Goal: Information Seeking & Learning: Learn about a topic

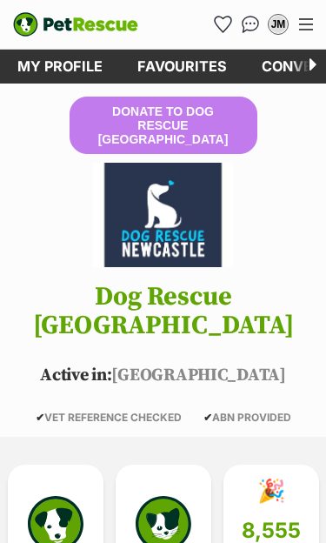
click at [281, 22] on div "JM" at bounding box center [278, 24] width 17 height 17
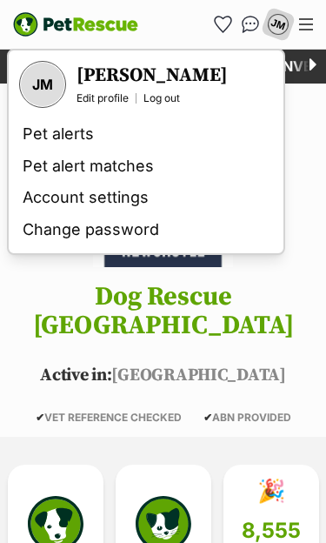
click at [316, 223] on header "Donate to Dog Rescue Newcastle Dog Rescue Newcastle Active in: NSW ✔ VET REFERE…" at bounding box center [163, 260] width 326 height 327
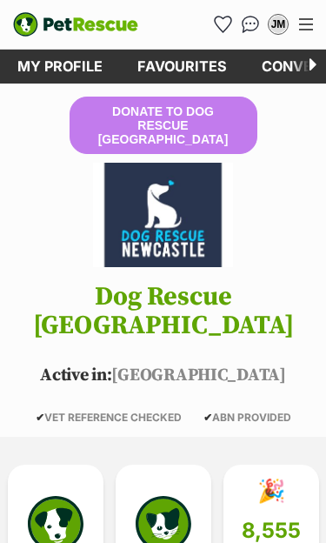
click at [246, 22] on img "Conversations" at bounding box center [251, 24] width 18 height 17
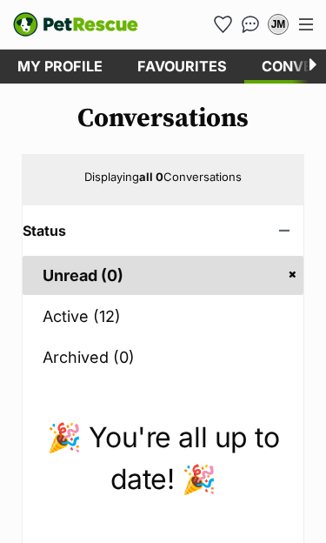
click at [66, 312] on link "Active (12)" at bounding box center [163, 316] width 281 height 39
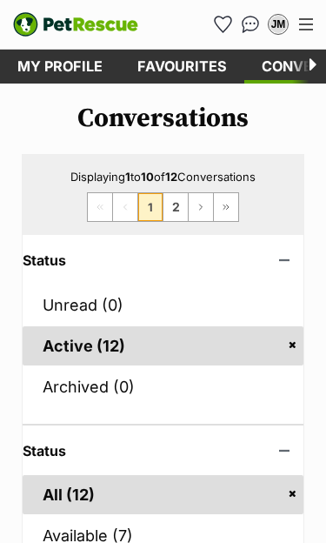
click at [178, 67] on link "Favourites" at bounding box center [182, 67] width 124 height 34
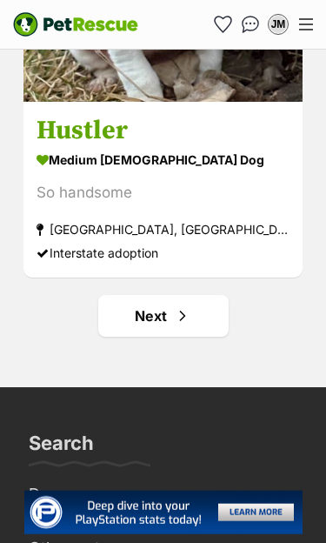
scroll to position [10162, 0]
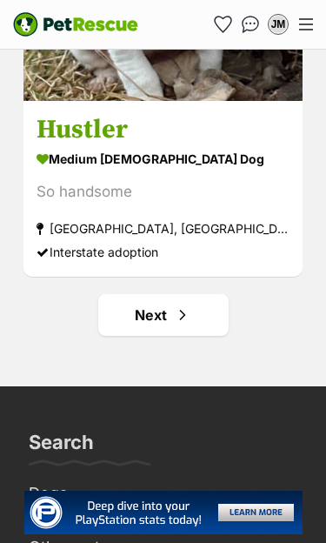
click at [174, 320] on span "Next page" at bounding box center [182, 315] width 17 height 21
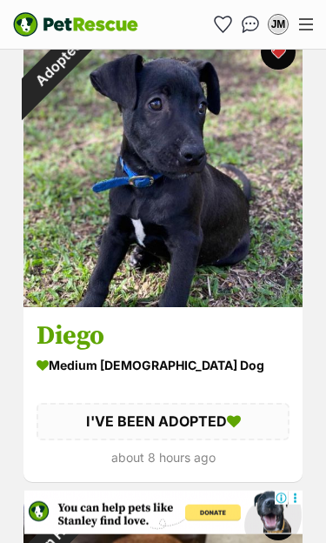
scroll to position [7461, 0]
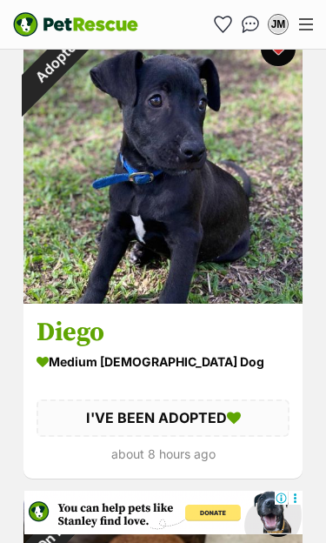
click at [277, 386] on section "medium male Dog I'VE BEEN ADOPTED about 8 hours ago" at bounding box center [163, 407] width 253 height 116
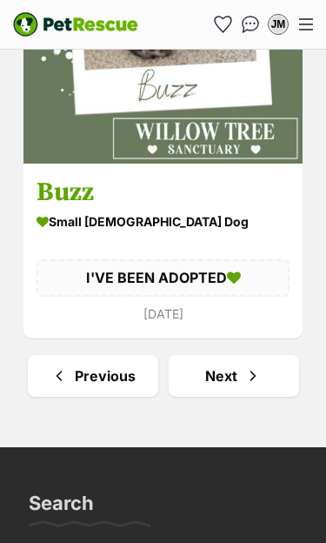
scroll to position [10432, 0]
click at [251, 386] on span "Next page" at bounding box center [253, 375] width 17 height 21
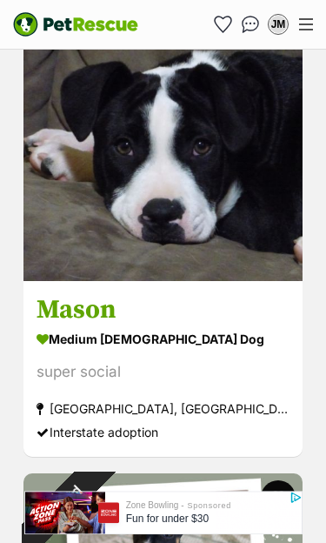
scroll to position [8918, 0]
click at [148, 274] on img at bounding box center [162, 141] width 279 height 279
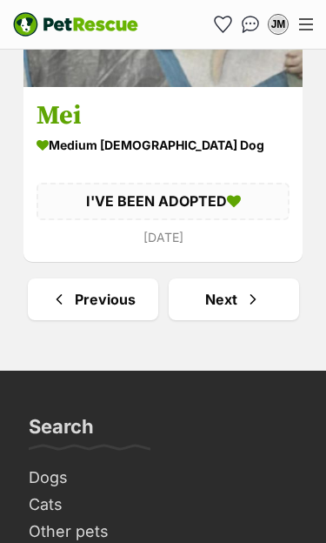
scroll to position [10528, 0]
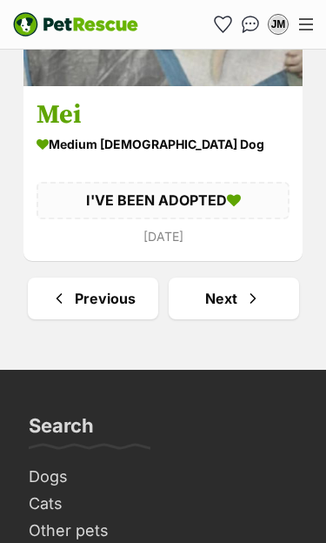
click at [253, 307] on span "Next page" at bounding box center [253, 298] width 17 height 21
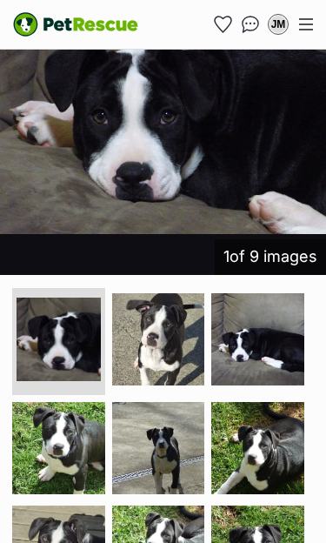
scroll to position [476, 0]
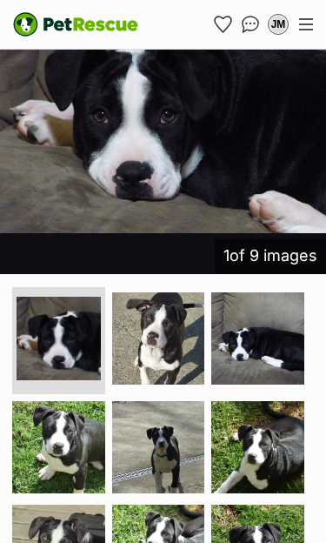
click at [273, 440] on img at bounding box center [257, 447] width 93 height 93
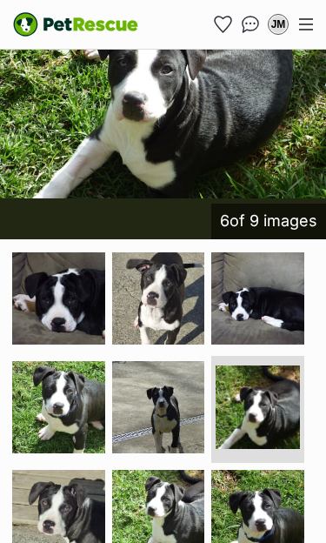
scroll to position [512, 0]
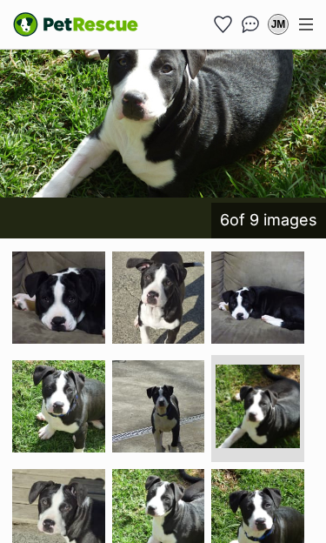
click at [178, 505] on img at bounding box center [158, 515] width 93 height 93
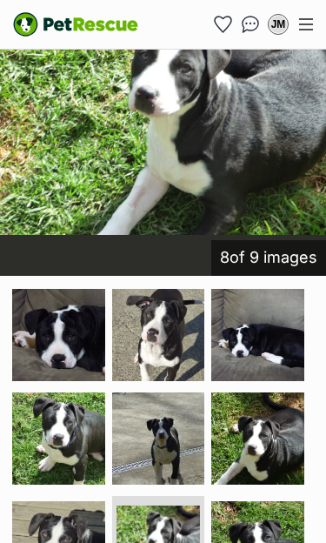
scroll to position [474, 0]
click at [273, 334] on img at bounding box center [257, 335] width 93 height 93
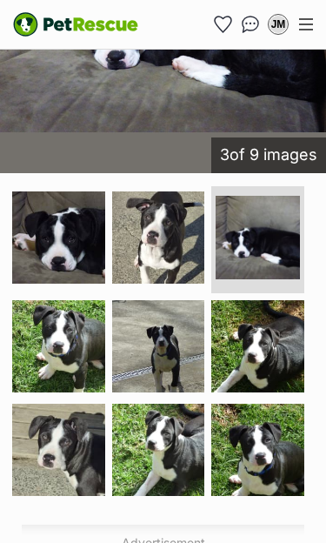
scroll to position [579, 0]
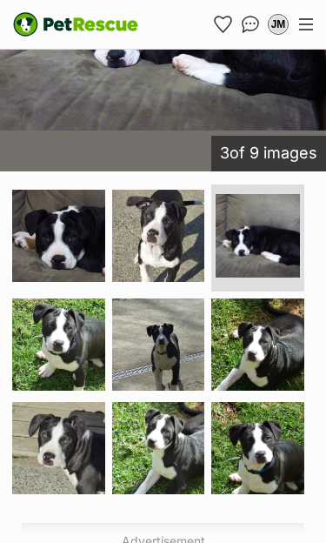
click at [70, 343] on img at bounding box center [58, 344] width 93 height 93
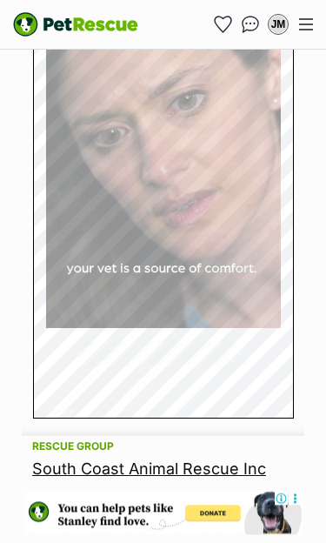
scroll to position [1238, 0]
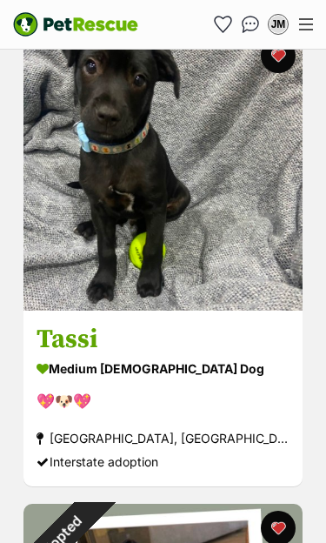
scroll to position [7666, 0]
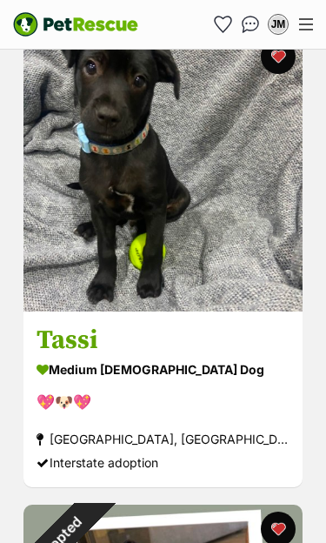
click at [137, 292] on img at bounding box center [162, 171] width 279 height 279
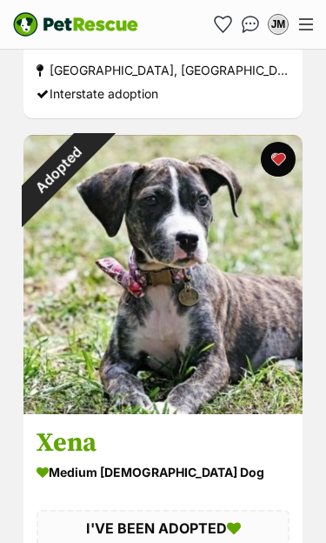
scroll to position [9922, 0]
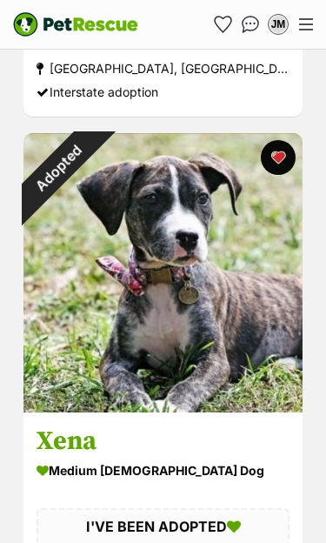
click at [185, 396] on img at bounding box center [162, 272] width 279 height 279
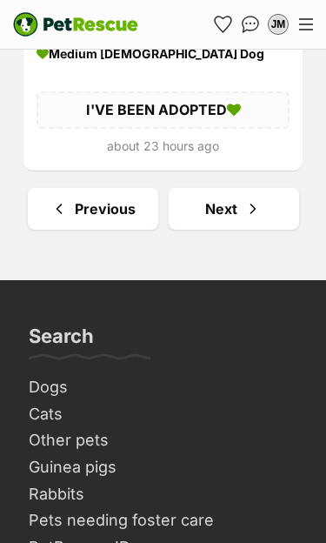
scroll to position [10371, 0]
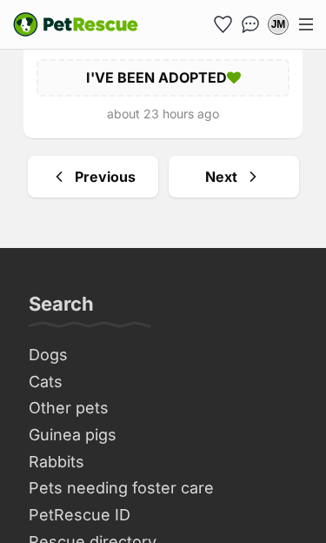
click at [234, 193] on link "Next" at bounding box center [234, 177] width 131 height 42
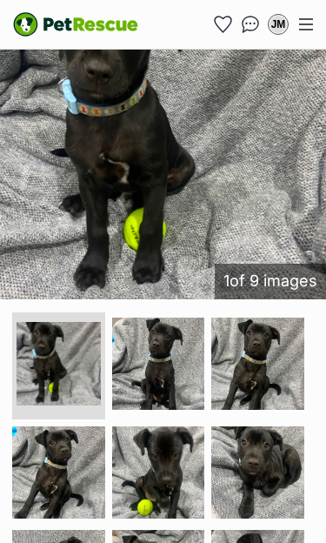
click at [269, 463] on img at bounding box center [257, 472] width 93 height 93
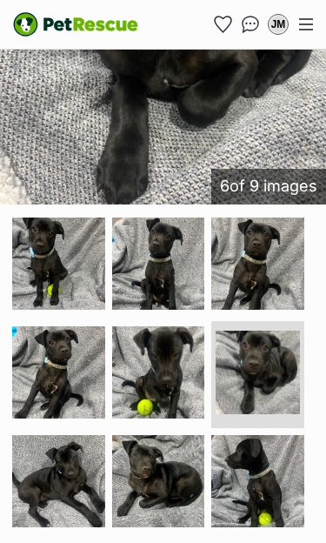
scroll to position [547, 0]
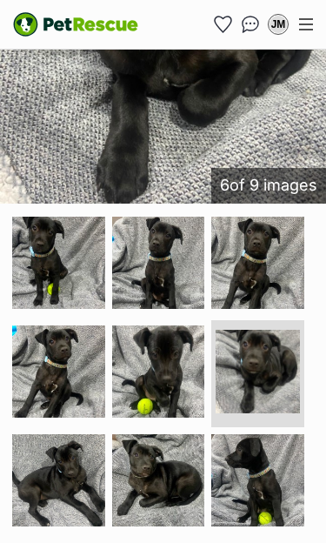
click at [276, 462] on img at bounding box center [257, 480] width 93 height 93
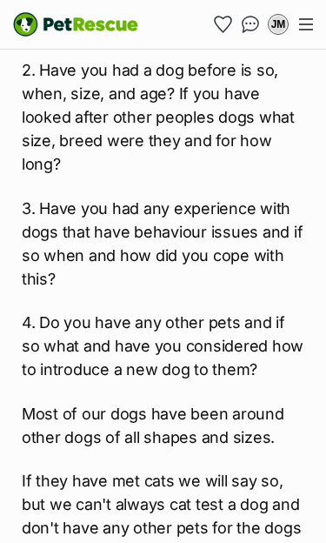
scroll to position [4998, 0]
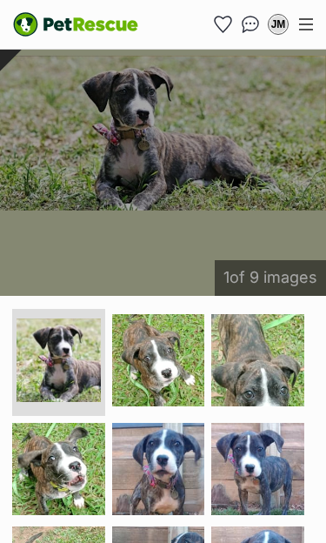
click at [275, 464] on img at bounding box center [257, 469] width 93 height 93
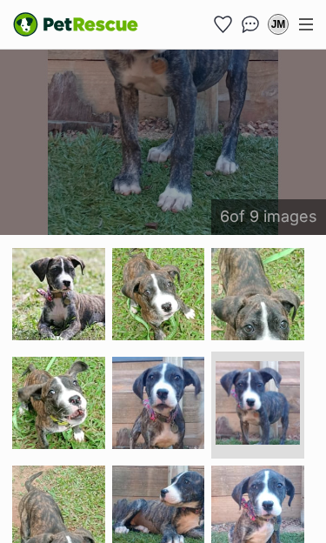
scroll to position [522, 0]
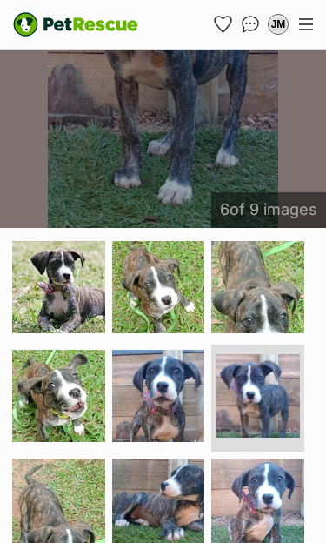
click at [275, 499] on img at bounding box center [257, 505] width 93 height 93
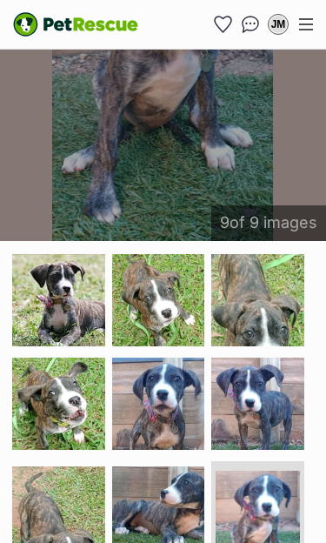
click at [181, 307] on img at bounding box center [158, 300] width 93 height 93
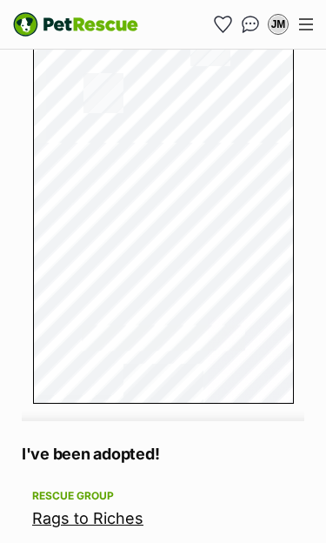
scroll to position [1238, 0]
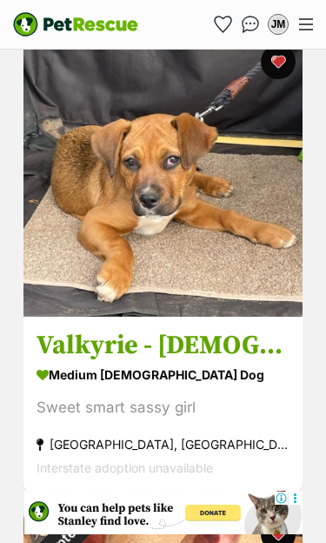
click at [131, 296] on img at bounding box center [162, 176] width 279 height 279
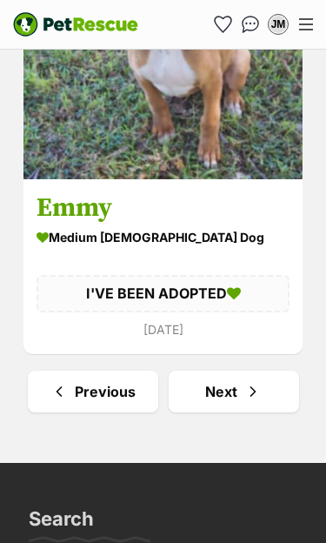
scroll to position [10224, 0]
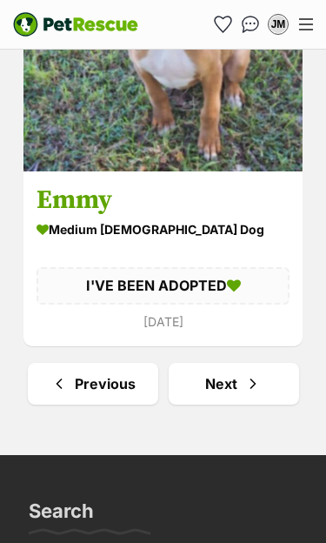
click at [238, 387] on link "Next" at bounding box center [234, 384] width 131 height 42
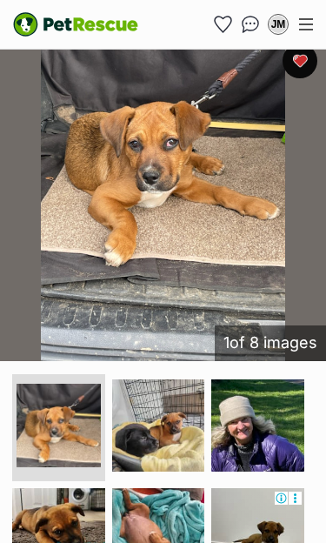
click at [171, 390] on img at bounding box center [158, 425] width 93 height 93
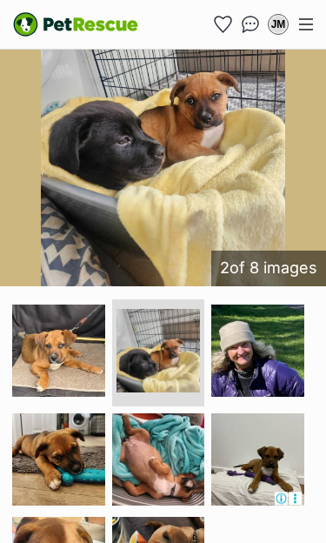
scroll to position [535, 0]
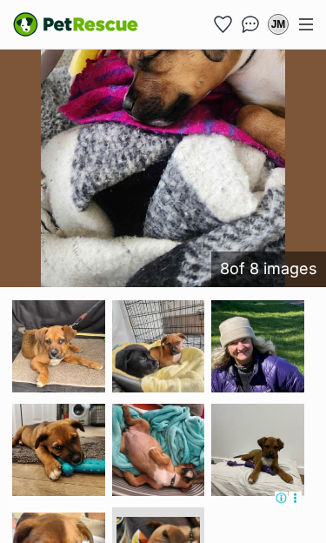
scroll to position [547, 0]
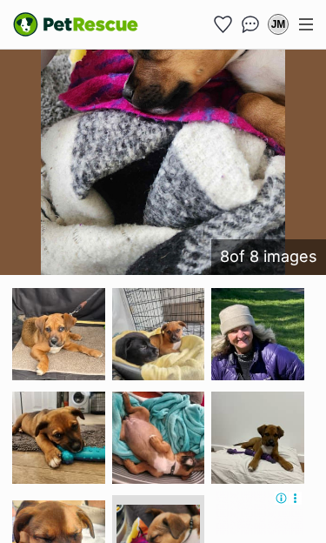
click at [278, 395] on img at bounding box center [257, 438] width 93 height 93
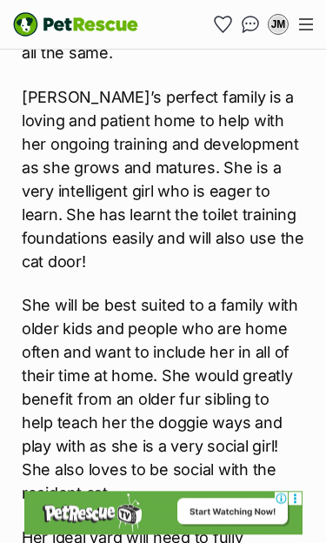
scroll to position [3042, 0]
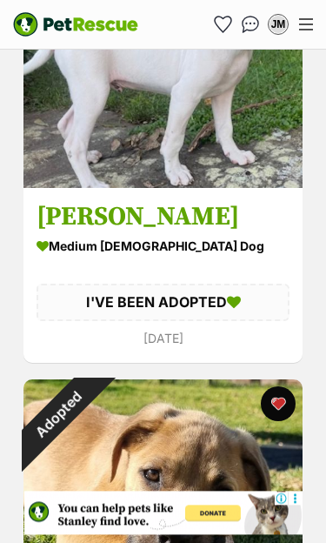
scroll to position [6827, 0]
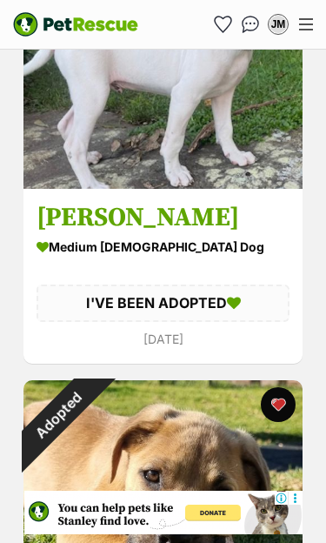
click at [304, 22] on div "Menu" at bounding box center [306, 24] width 14 height 12
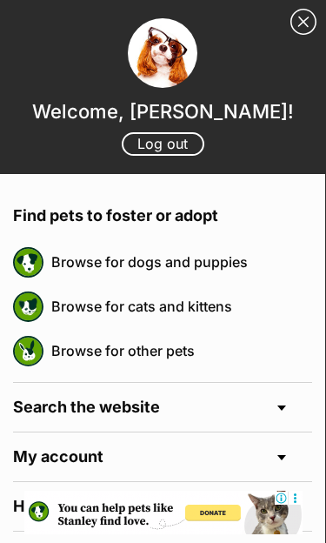
scroll to position [0, 0]
click at [217, 268] on link "Browse for dogs and puppies" at bounding box center [181, 262] width 261 height 37
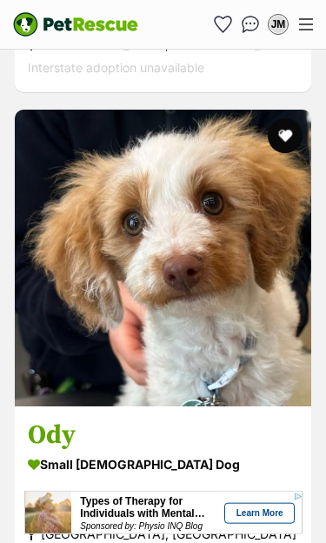
scroll to position [2263, 0]
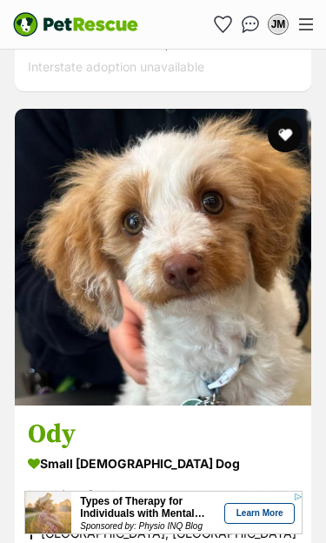
click at [151, 334] on img at bounding box center [163, 257] width 297 height 297
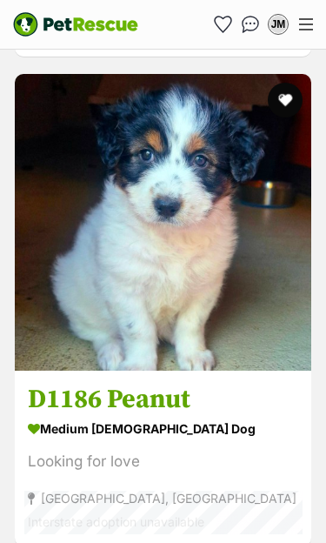
scroll to position [0, 0]
click at [195, 304] on img at bounding box center [163, 222] width 297 height 297
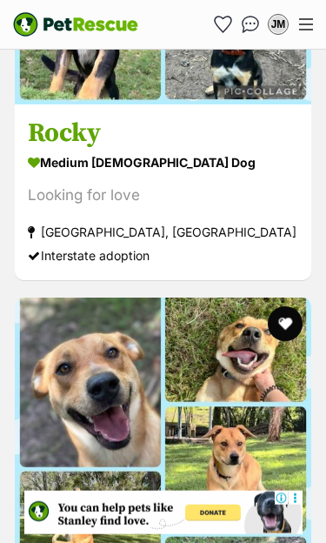
scroll to position [9546, 0]
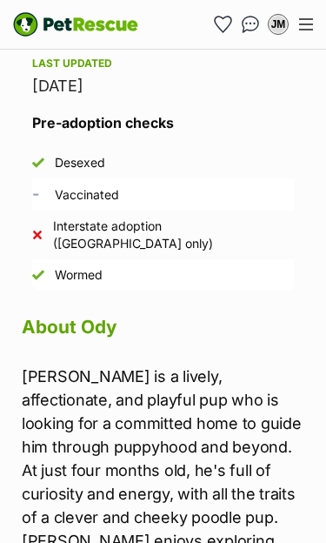
scroll to position [1972, 0]
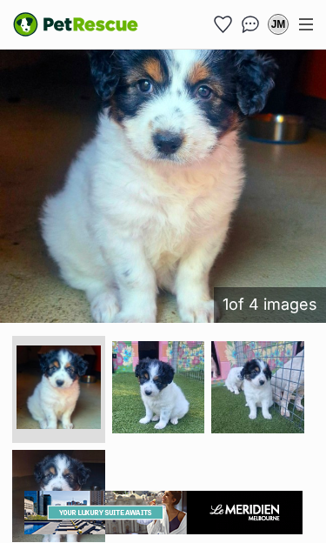
click at [266, 382] on img at bounding box center [257, 387] width 93 height 93
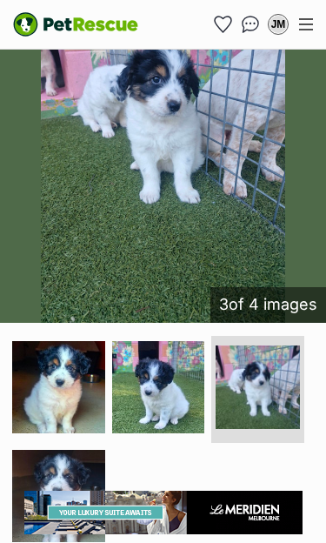
click at [164, 383] on img at bounding box center [158, 387] width 93 height 93
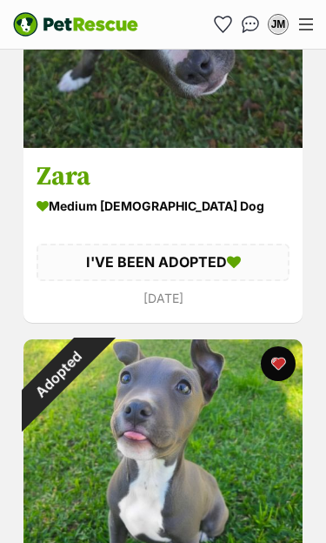
scroll to position [5850, 0]
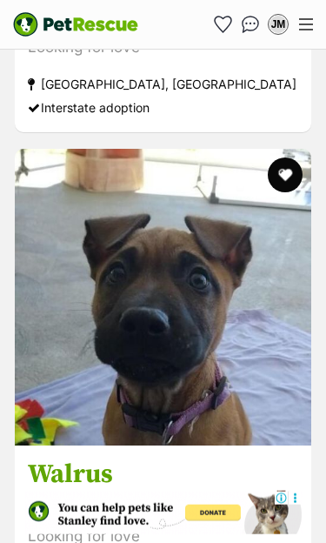
scroll to position [1734, 0]
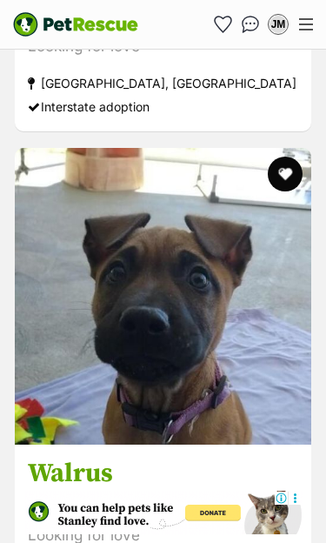
click at [131, 386] on img at bounding box center [163, 296] width 297 height 297
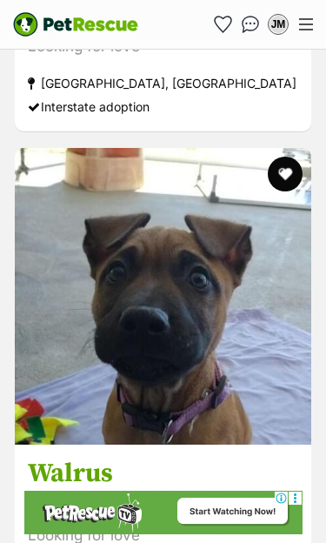
scroll to position [0, 0]
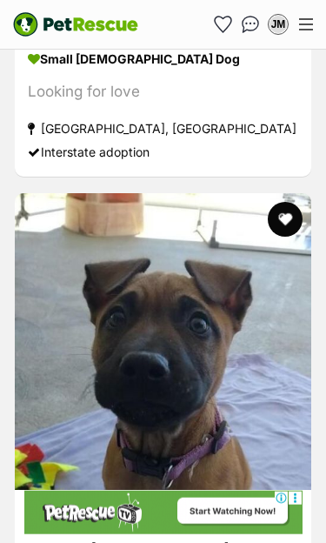
click at [286, 202] on button "favourite" at bounding box center [285, 219] width 35 height 35
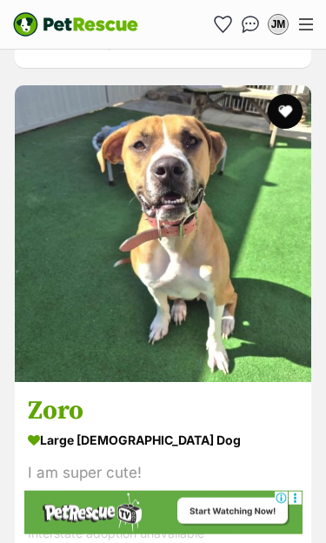
scroll to position [2288, 0]
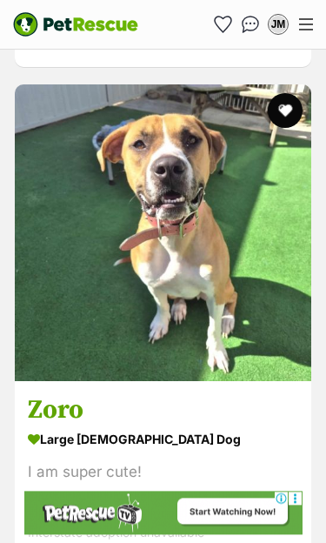
click at [127, 296] on img at bounding box center [163, 232] width 297 height 297
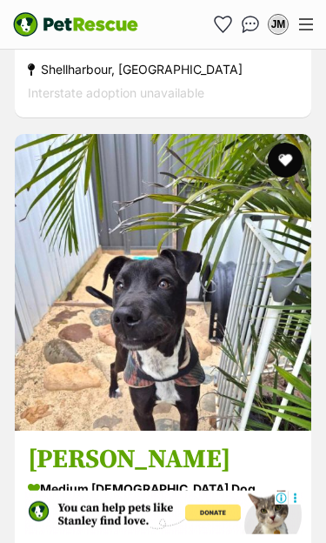
scroll to position [2728, 0]
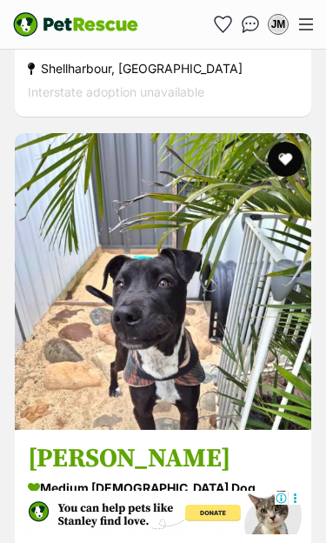
click at [196, 365] on img at bounding box center [163, 281] width 297 height 297
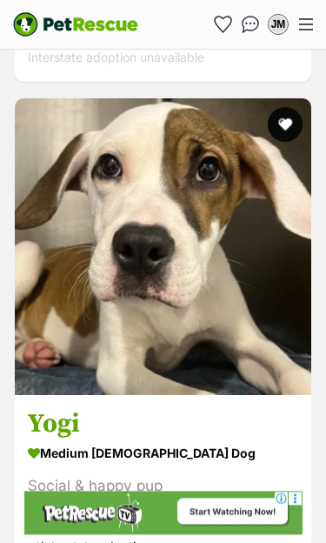
scroll to position [5210, 0]
click at [166, 334] on img at bounding box center [163, 246] width 297 height 297
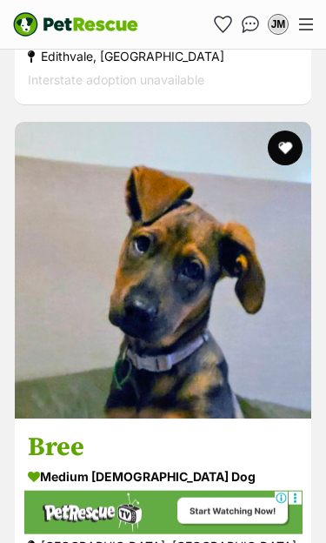
scroll to position [7808, 0]
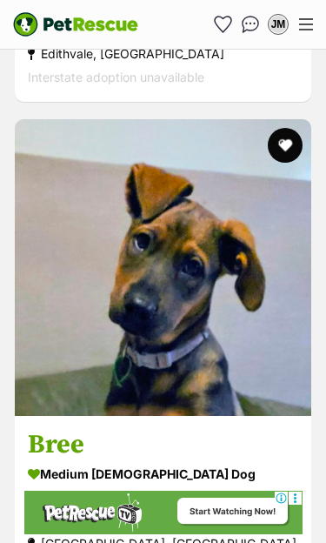
click at [137, 358] on img at bounding box center [163, 267] width 297 height 297
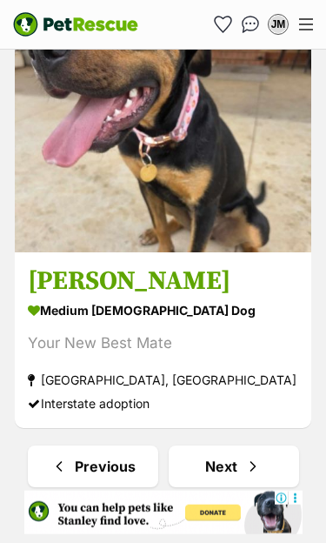
scroll to position [10419, 0]
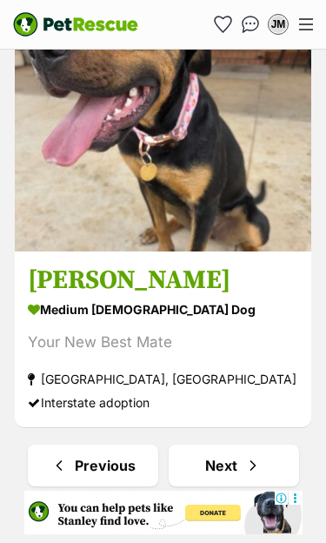
click at [241, 445] on link "Next" at bounding box center [234, 466] width 131 height 42
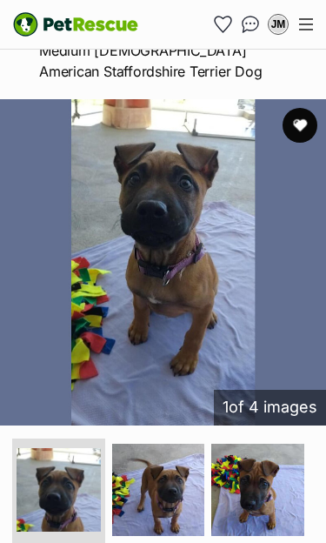
click at [261, 492] on img at bounding box center [257, 490] width 93 height 93
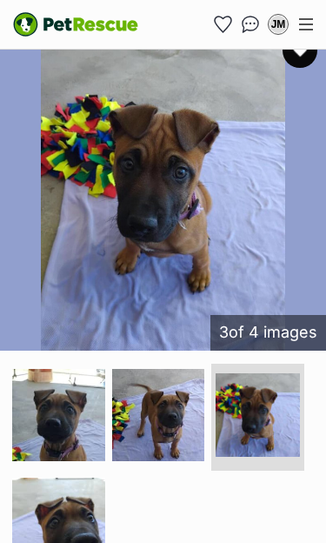
scroll to position [401, 0]
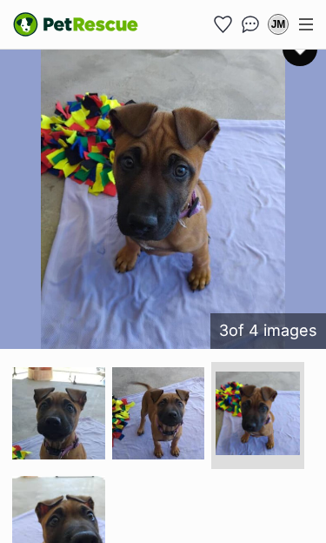
click at [178, 412] on img at bounding box center [158, 413] width 93 height 93
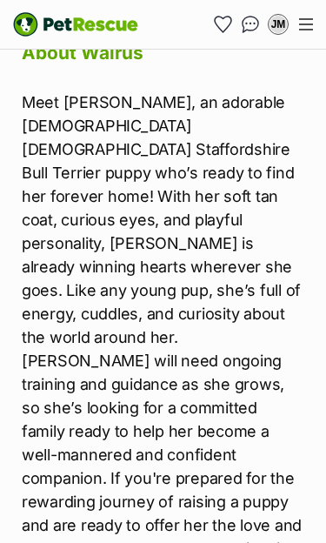
scroll to position [0, 0]
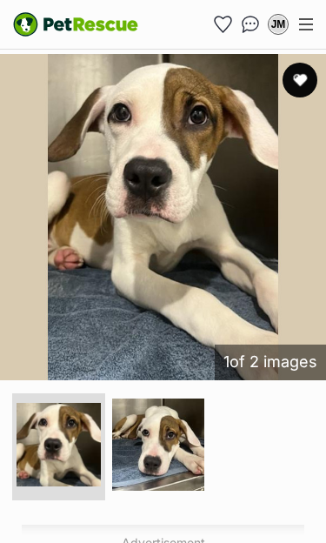
click at [171, 439] on img at bounding box center [158, 445] width 93 height 93
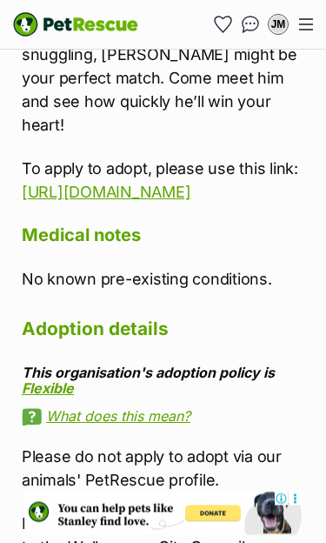
scroll to position [3473, 0]
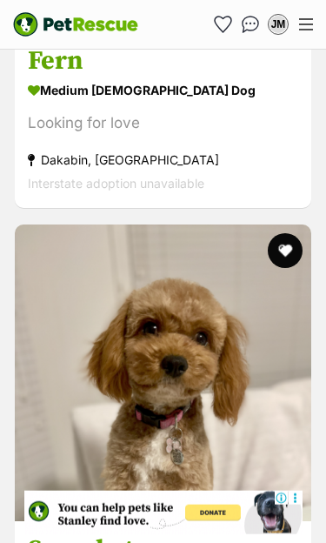
scroll to position [2484, 0]
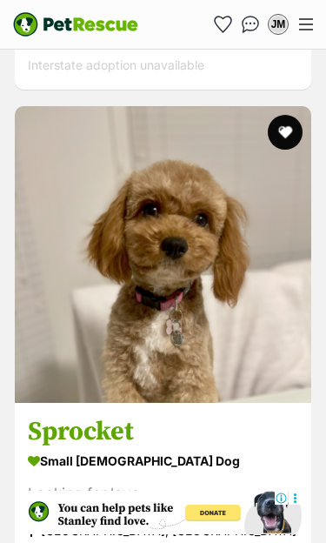
click at [140, 339] on img at bounding box center [163, 254] width 297 height 297
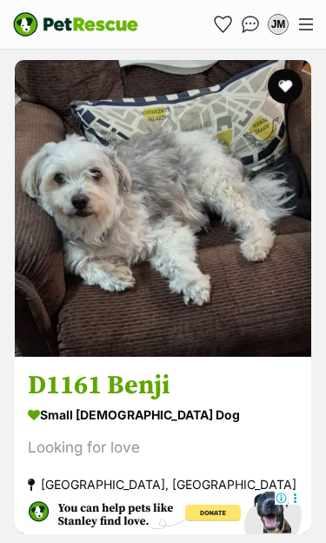
scroll to position [3017, 0]
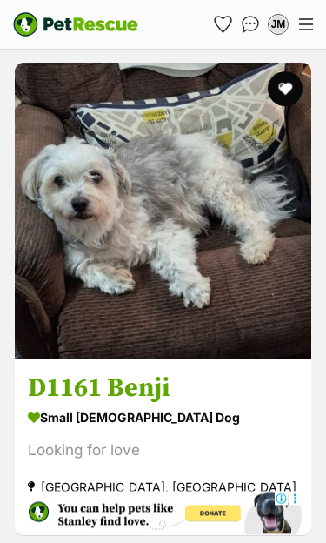
click at [157, 284] on img at bounding box center [163, 211] width 297 height 297
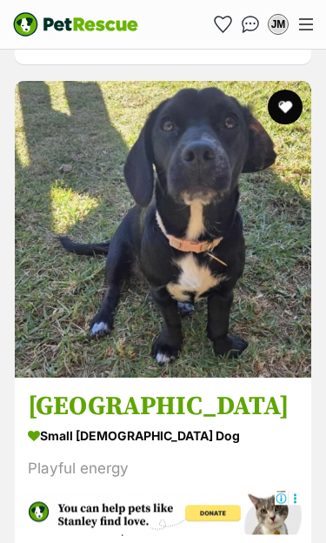
scroll to position [4956, 0]
click at [168, 305] on img at bounding box center [163, 229] width 297 height 297
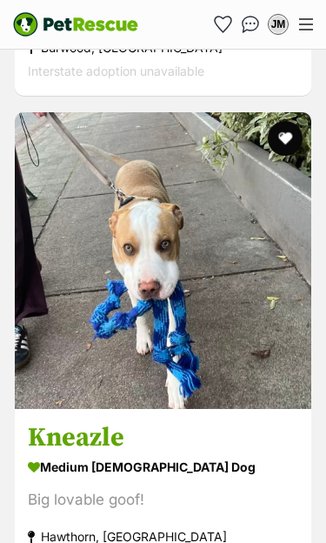
scroll to position [9992, 0]
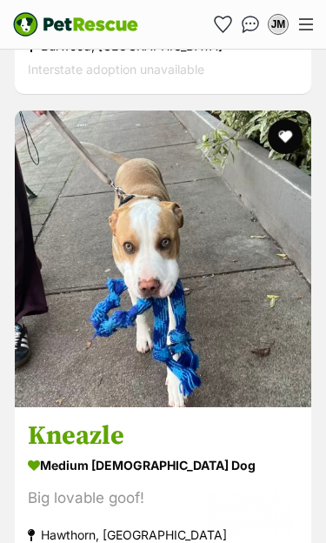
click at [137, 345] on img at bounding box center [163, 259] width 297 height 297
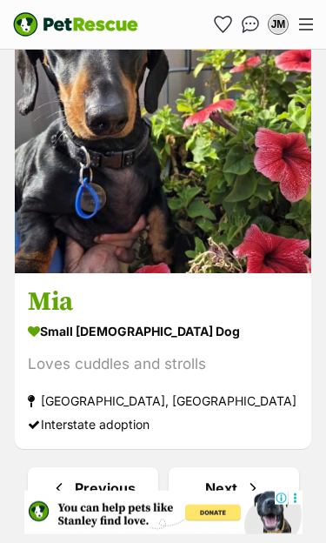
scroll to position [10616, 0]
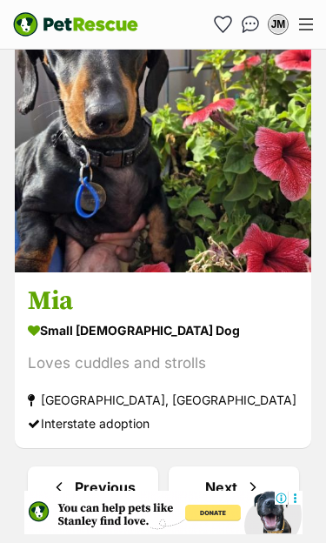
click at [245, 477] on span "Next page" at bounding box center [253, 487] width 17 height 21
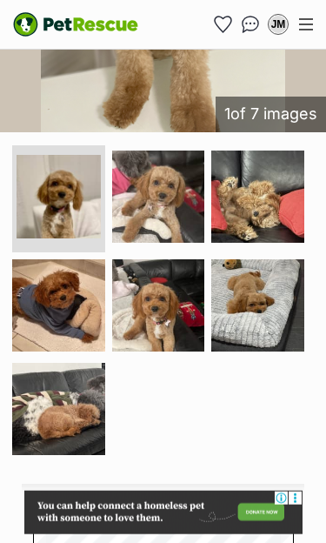
scroll to position [619, 0]
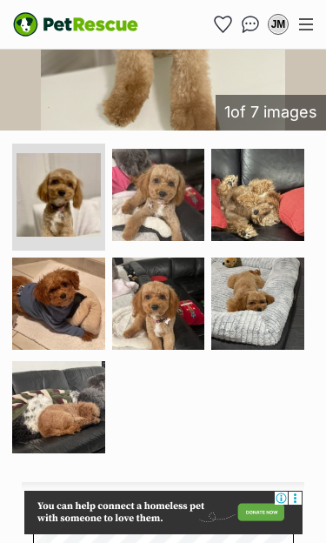
click at [272, 193] on img at bounding box center [257, 195] width 93 height 93
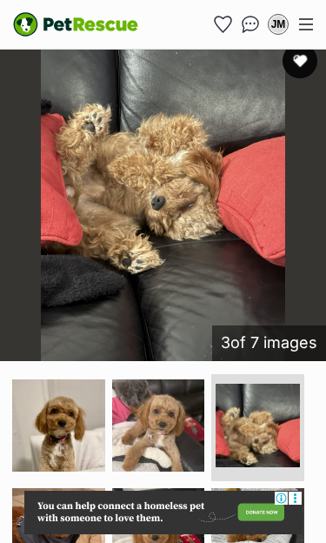
scroll to position [0, 0]
click at [266, 528] on img at bounding box center [257, 534] width 93 height 93
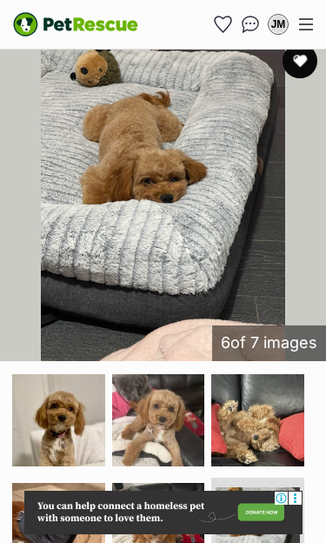
click at [166, 418] on img at bounding box center [158, 420] width 93 height 93
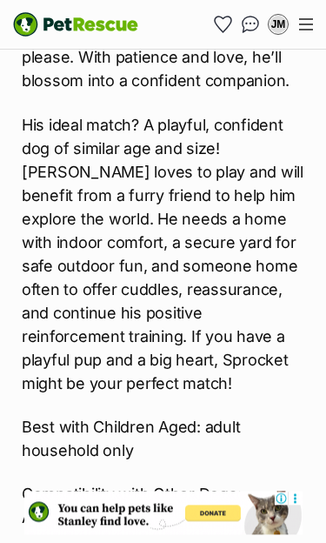
scroll to position [2694, 0]
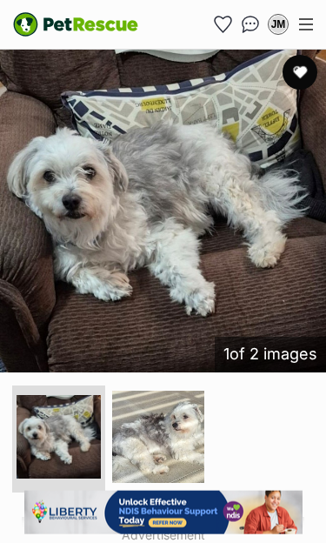
scroll to position [380, 0]
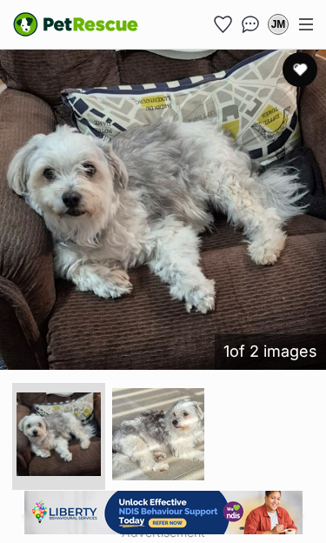
click at [169, 403] on img at bounding box center [158, 434] width 93 height 93
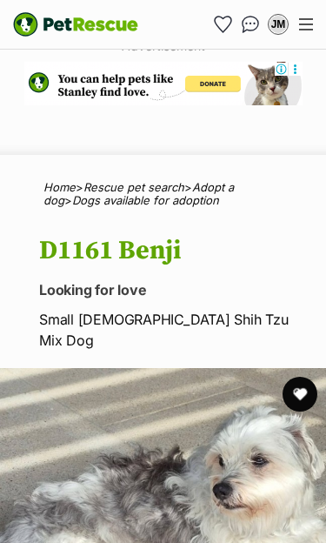
scroll to position [32, 0]
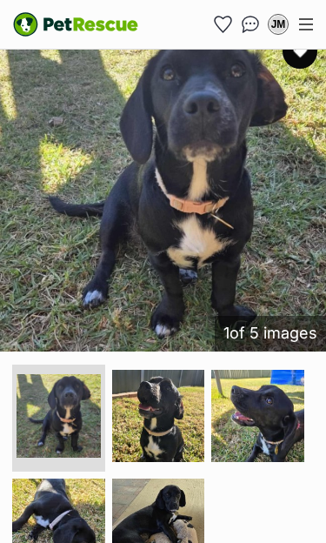
scroll to position [400, 0]
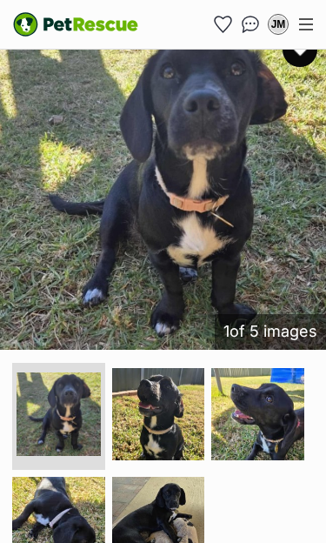
click at [168, 493] on img at bounding box center [158, 523] width 93 height 93
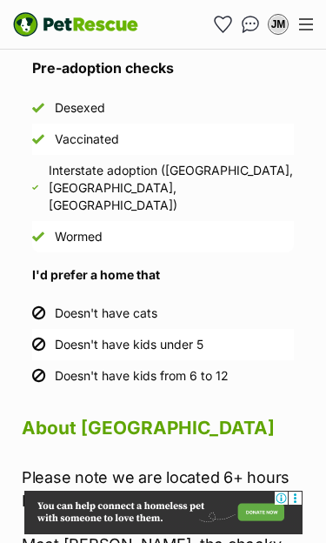
scroll to position [2084, 0]
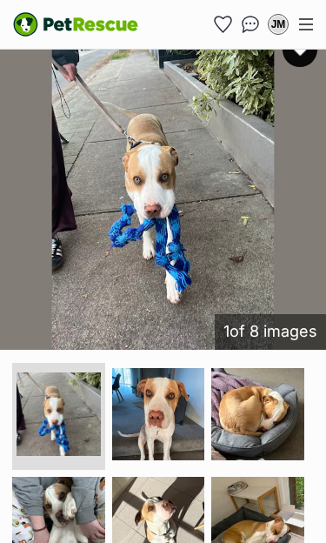
scroll to position [422, 0]
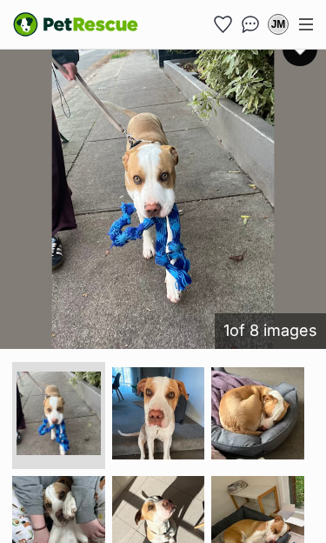
click at [276, 498] on img at bounding box center [257, 522] width 93 height 93
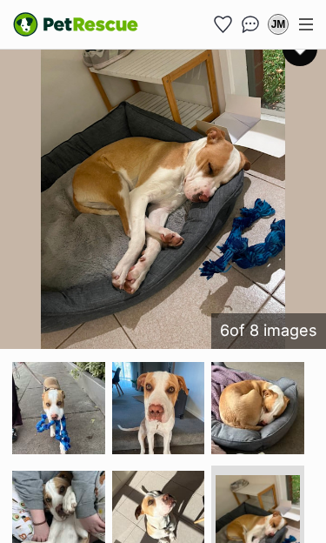
scroll to position [0, 0]
click at [176, 486] on img at bounding box center [158, 517] width 93 height 93
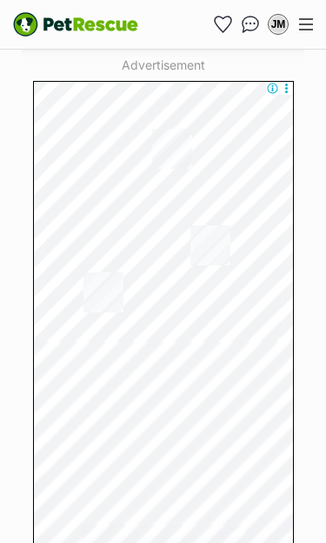
scroll to position [1123, 0]
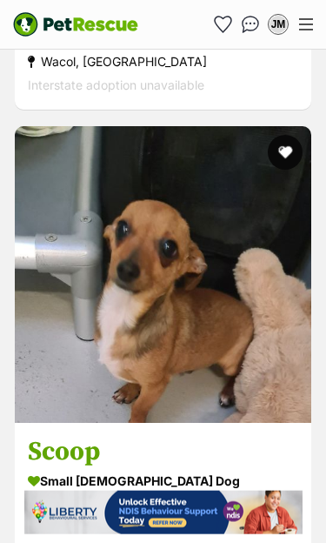
scroll to position [1757, 0]
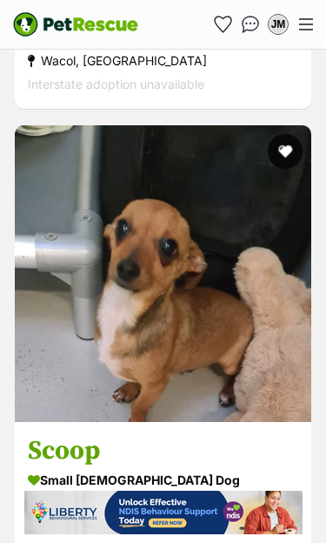
click at [170, 356] on img at bounding box center [163, 273] width 297 height 297
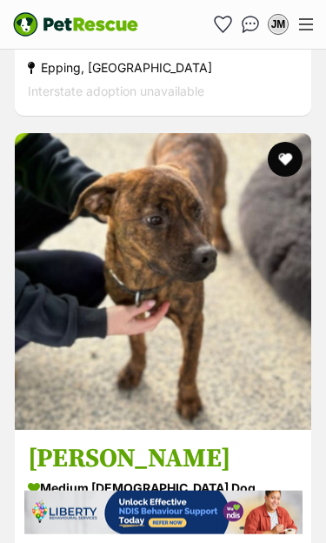
scroll to position [2240, 0]
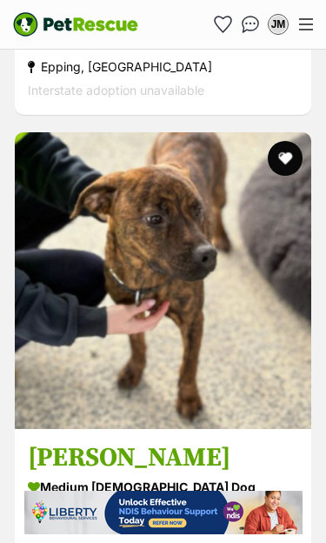
click at [196, 363] on img at bounding box center [163, 280] width 297 height 297
click at [288, 141] on button "favourite" at bounding box center [285, 158] width 35 height 35
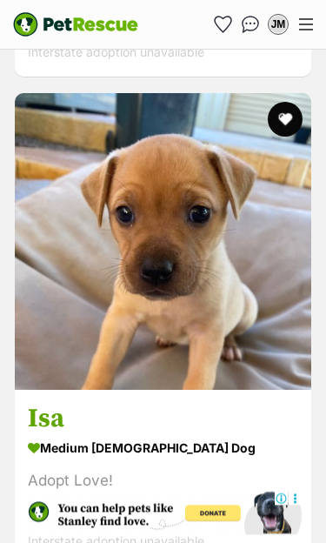
scroll to position [8323, 0]
click at [151, 330] on img at bounding box center [163, 241] width 297 height 297
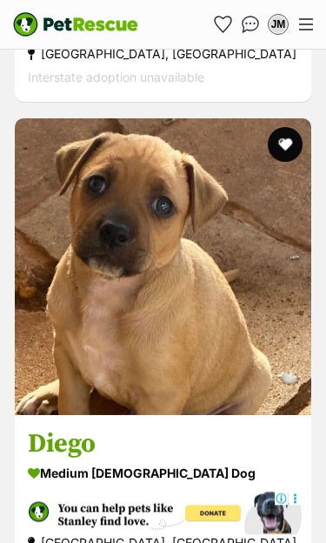
scroll to position [9277, 0]
click at [142, 349] on img at bounding box center [163, 266] width 297 height 297
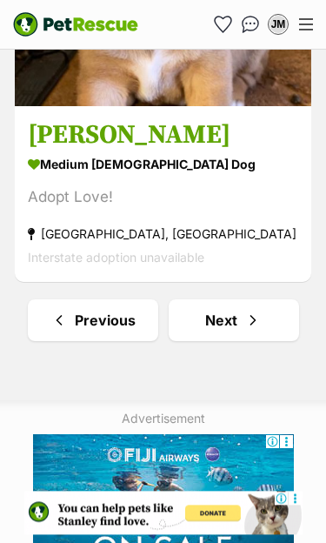
scroll to position [10578, 0]
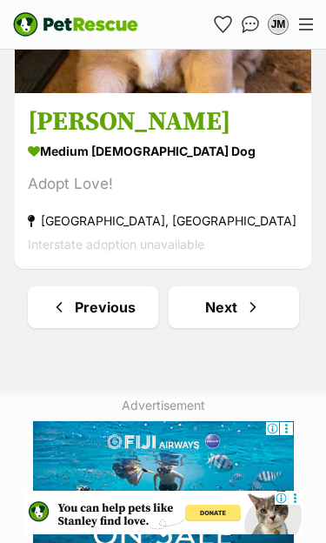
click at [240, 286] on link "Next" at bounding box center [234, 307] width 131 height 42
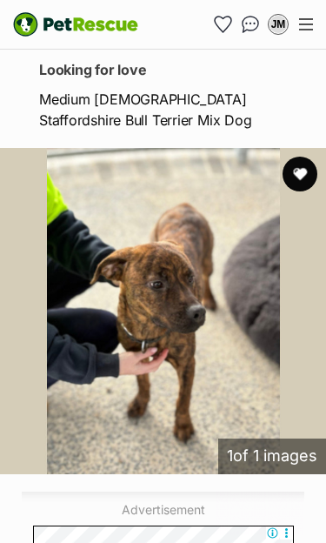
click at [304, 173] on button "favourite" at bounding box center [300, 174] width 35 height 35
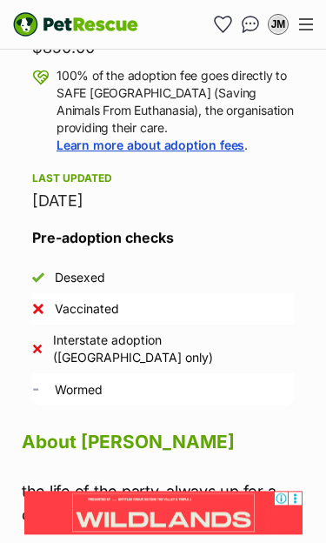
scroll to position [1951, 0]
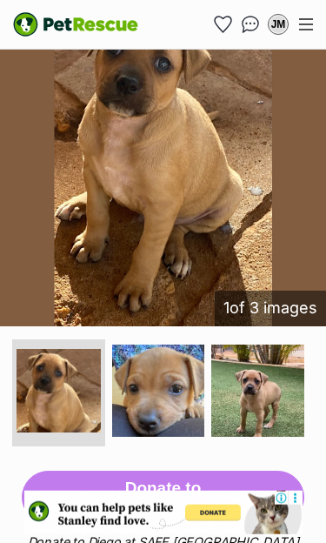
scroll to position [425, 0]
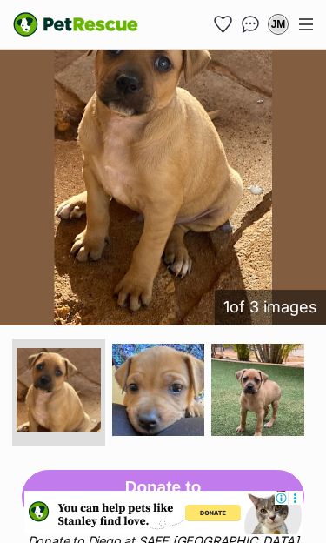
click at [268, 368] on img at bounding box center [257, 390] width 93 height 93
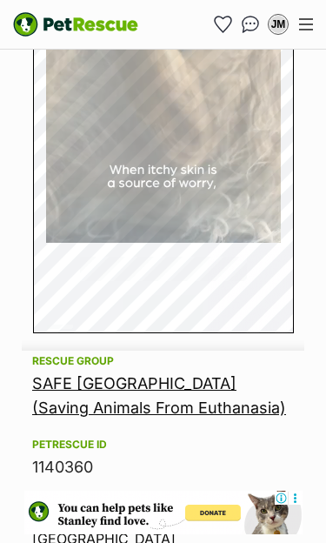
scroll to position [1220, 0]
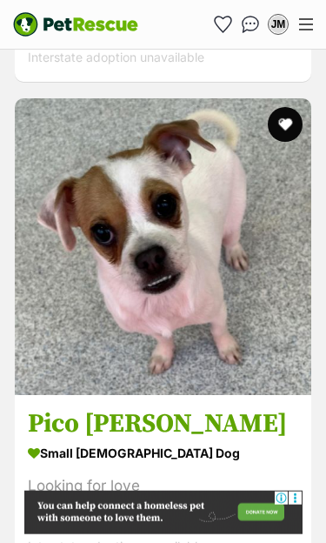
scroll to position [6190, 0]
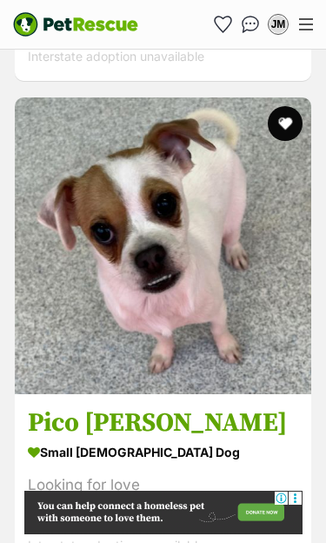
click at [168, 335] on img at bounding box center [163, 245] width 297 height 297
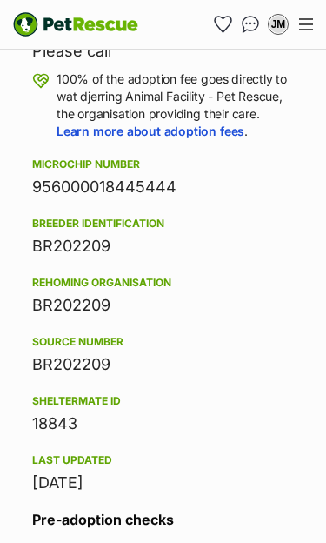
scroll to position [1696, 0]
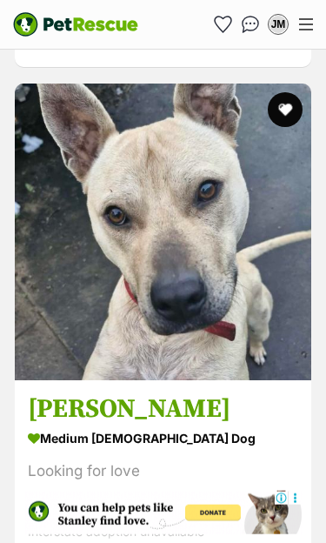
scroll to position [5226, 0]
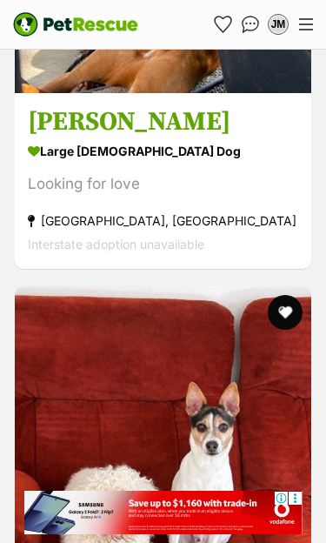
scroll to position [0, 0]
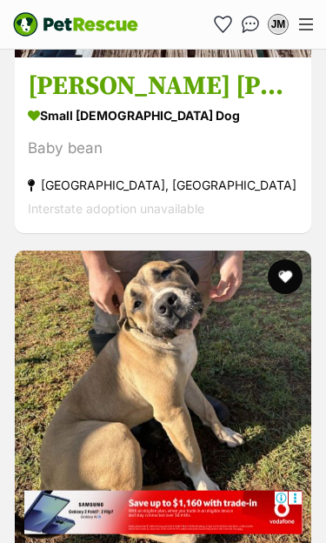
scroll to position [8656, 0]
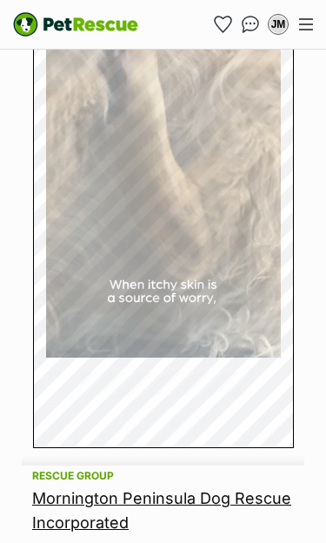
scroll to position [1218, 0]
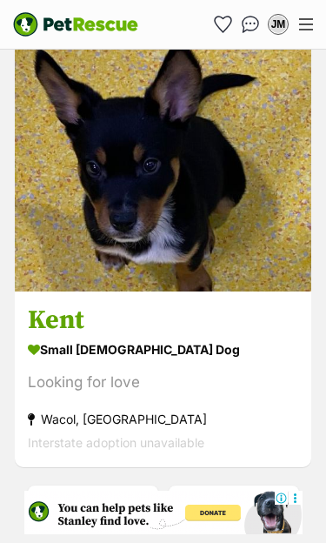
click at [250, 496] on span "Next page" at bounding box center [253, 506] width 17 height 21
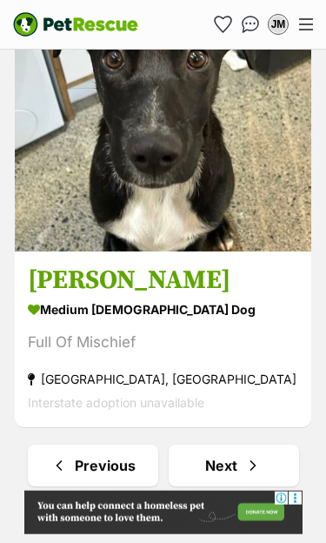
scroll to position [10421, 0]
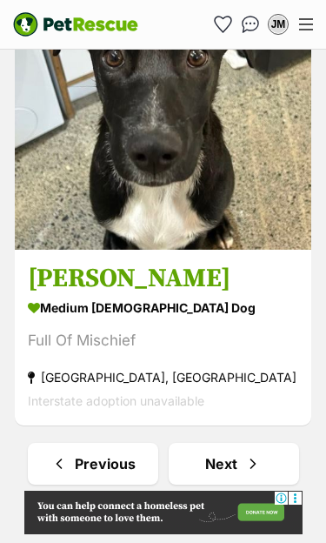
click at [245, 453] on span "Next page" at bounding box center [253, 463] width 17 height 21
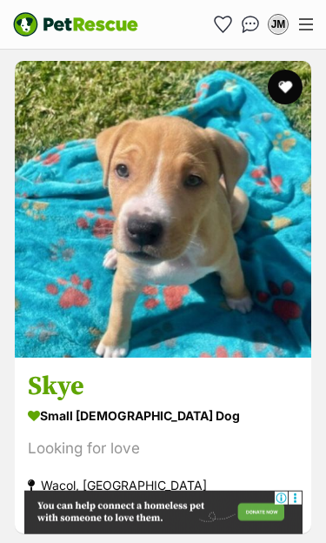
scroll to position [3780, 0]
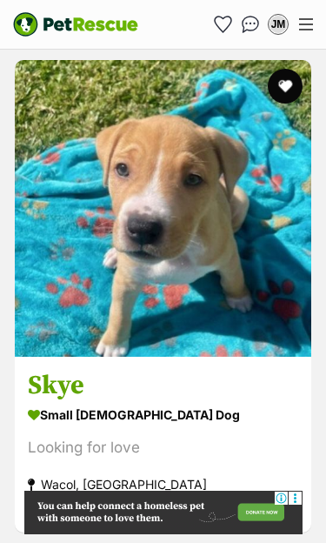
click at [179, 280] on img at bounding box center [163, 208] width 297 height 297
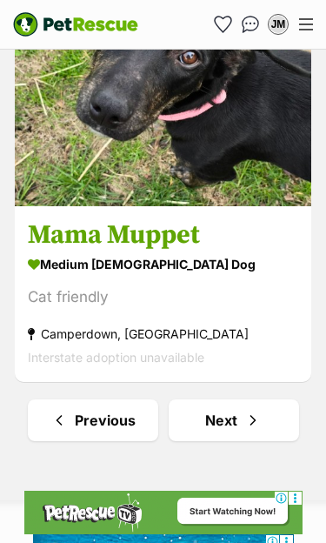
scroll to position [10478, 0]
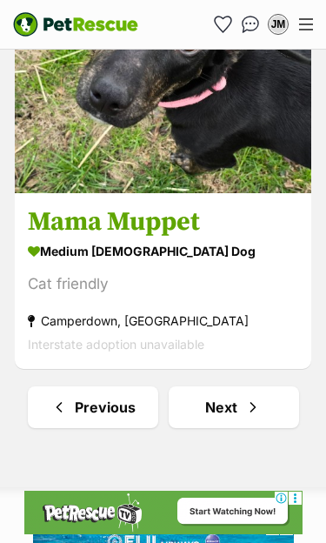
click at [241, 386] on link "Next" at bounding box center [234, 407] width 131 height 42
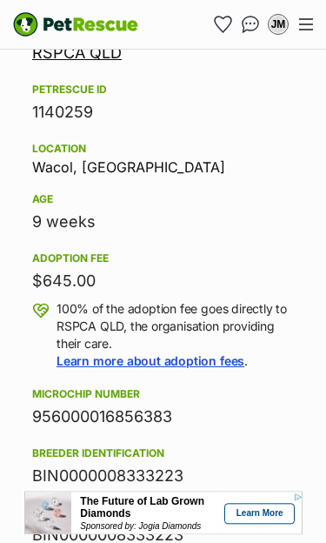
scroll to position [1447, 0]
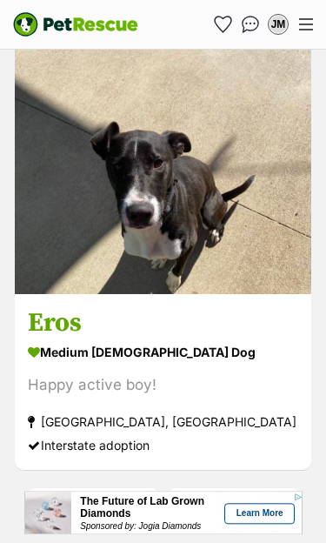
scroll to position [10594, 0]
click at [245, 499] on span "Next page" at bounding box center [253, 509] width 17 height 21
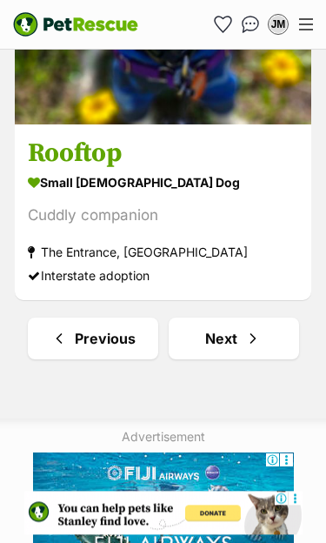
scroll to position [10546, 0]
click at [258, 328] on span "Next page" at bounding box center [253, 338] width 17 height 21
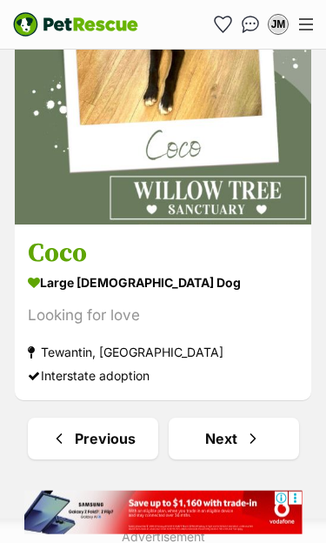
scroll to position [10447, 0]
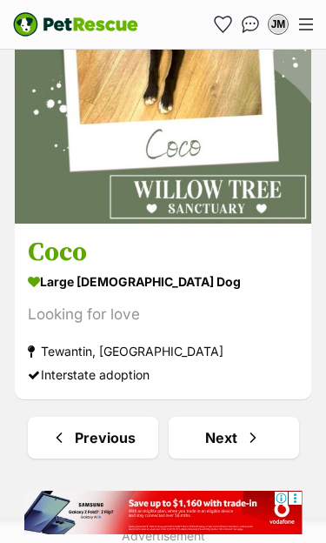
click at [252, 427] on span "Next page" at bounding box center [253, 437] width 17 height 21
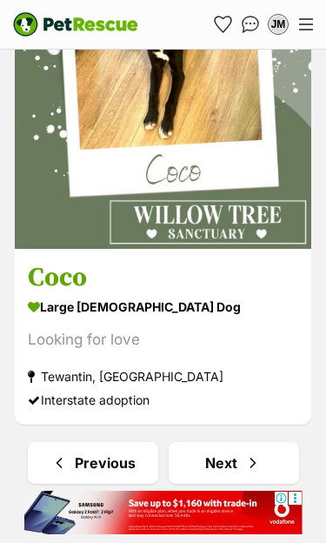
scroll to position [10424, 0]
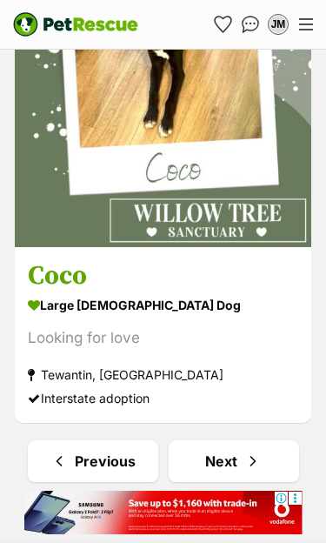
click at [248, 451] on span "Next page" at bounding box center [253, 461] width 17 height 21
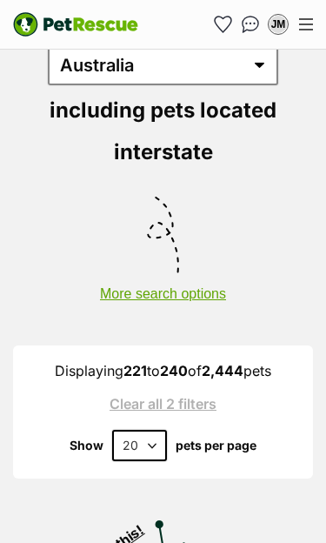
scroll to position [226, 0]
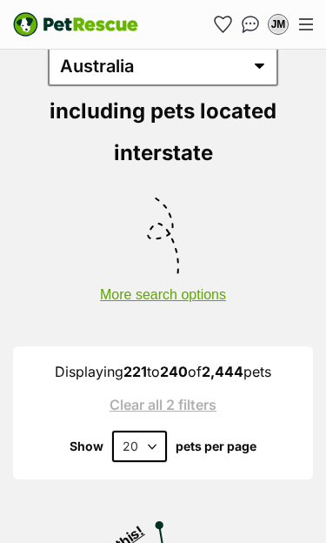
click at [280, 270] on button "More search options" at bounding box center [163, 286] width 326 height 33
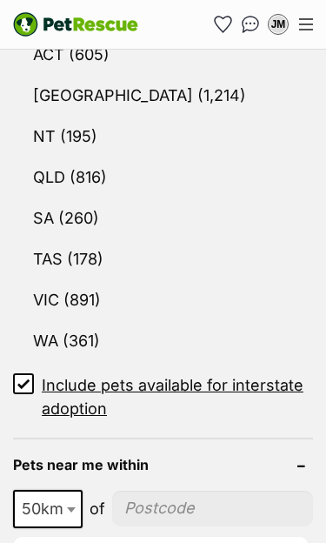
scroll to position [1122, 0]
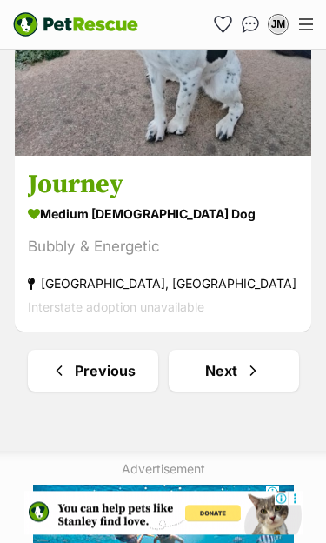
scroll to position [10733, 0]
click at [248, 360] on span "Next page" at bounding box center [253, 370] width 17 height 21
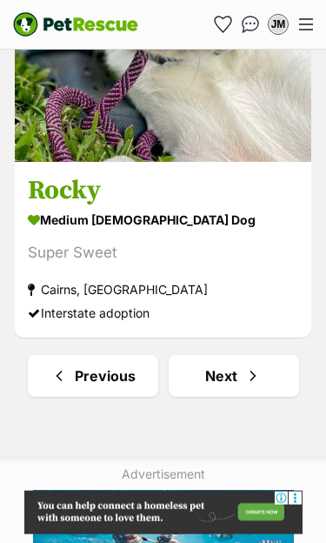
scroll to position [10531, 0]
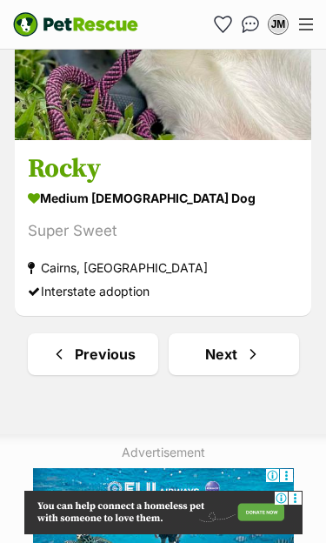
click at [252, 344] on span "Next page" at bounding box center [253, 354] width 17 height 21
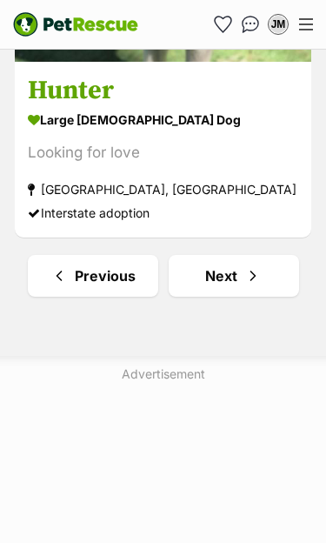
scroll to position [10610, 0]
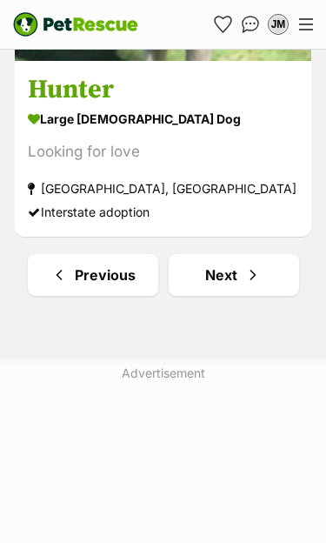
click at [243, 254] on link "Next" at bounding box center [234, 275] width 131 height 42
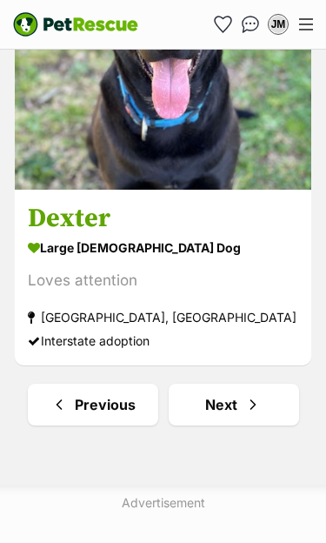
click at [242, 384] on link "Next" at bounding box center [234, 405] width 131 height 42
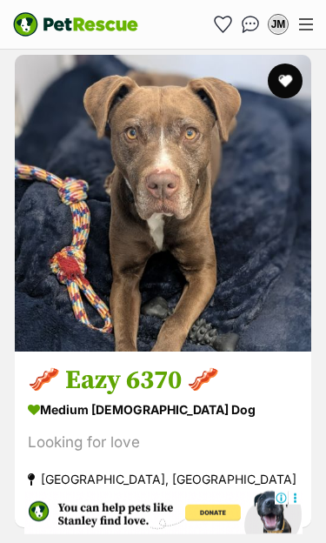
scroll to position [10324, 0]
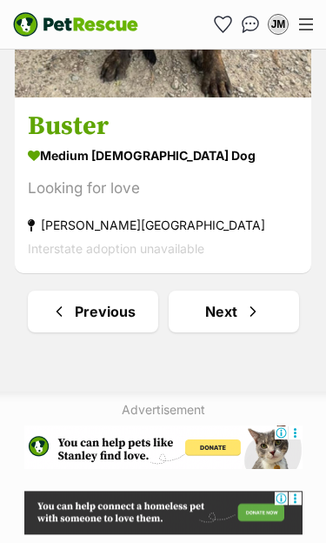
scroll to position [10610, 0]
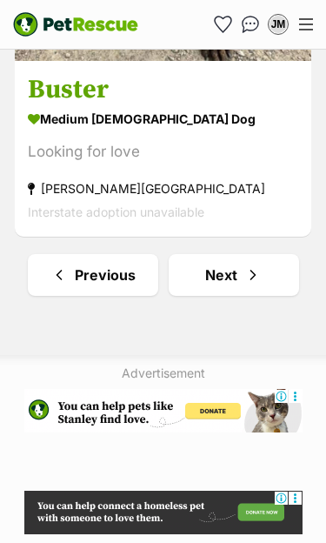
click at [240, 254] on link "Next" at bounding box center [234, 275] width 131 height 42
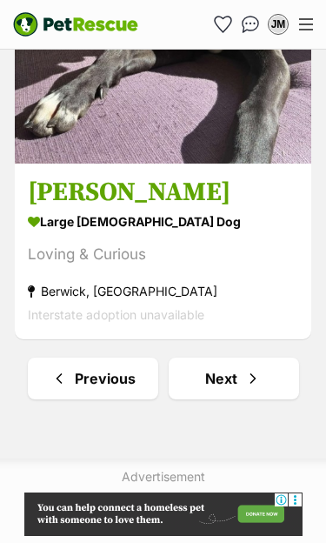
scroll to position [10726, 0]
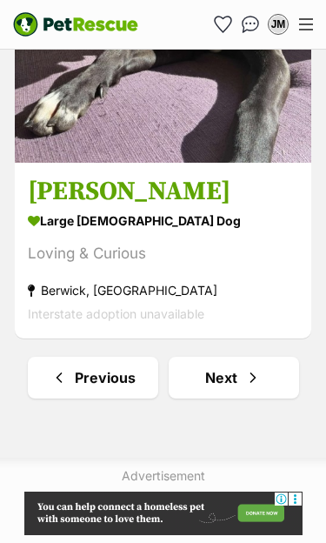
click at [235, 357] on link "Next" at bounding box center [234, 378] width 131 height 42
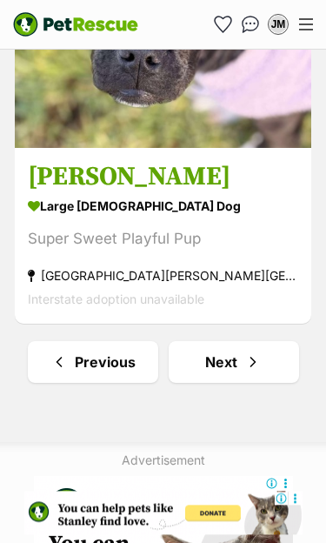
scroll to position [10551, 0]
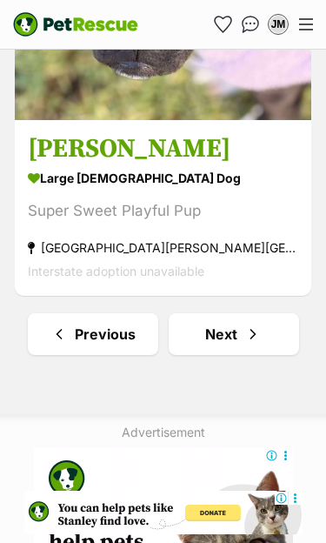
click at [249, 324] on span "Next page" at bounding box center [253, 334] width 17 height 21
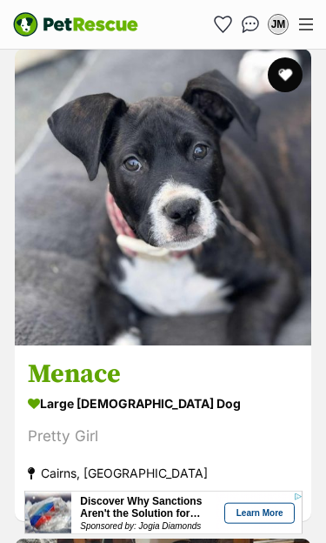
scroll to position [1834, 0]
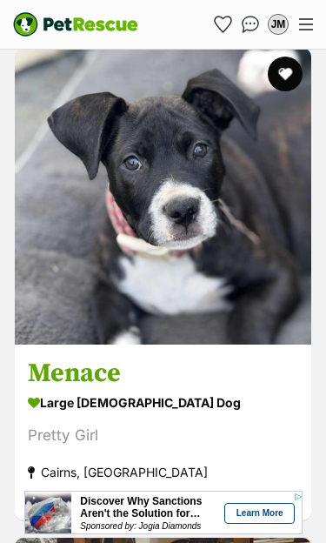
click at [173, 275] on img at bounding box center [163, 196] width 297 height 297
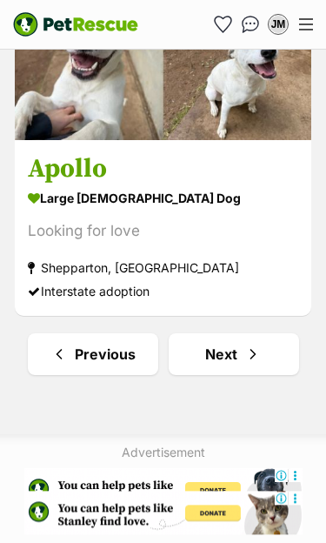
scroll to position [10531, 0]
click at [242, 333] on link "Next" at bounding box center [234, 354] width 131 height 42
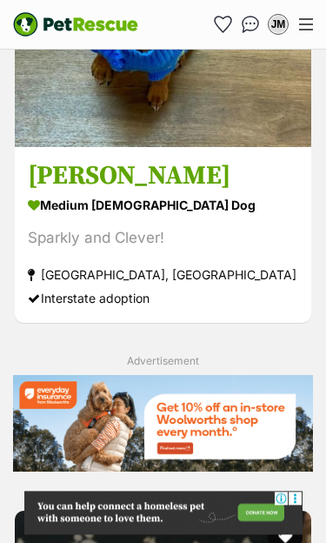
scroll to position [6654, 0]
